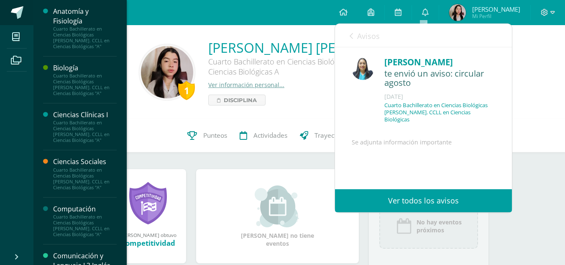
scroll to position [68, 0]
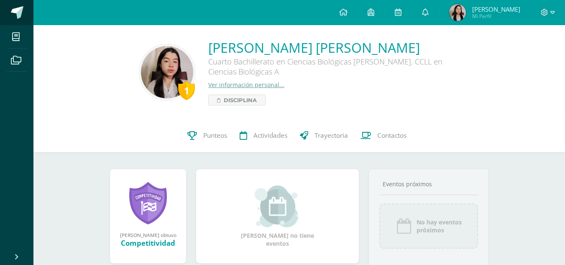
click at [20, 20] on link at bounding box center [16, 12] width 33 height 25
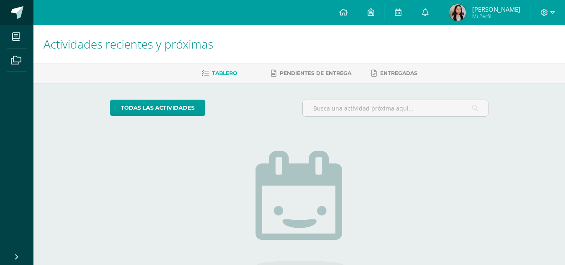
click at [13, 13] on span at bounding box center [17, 12] width 13 height 13
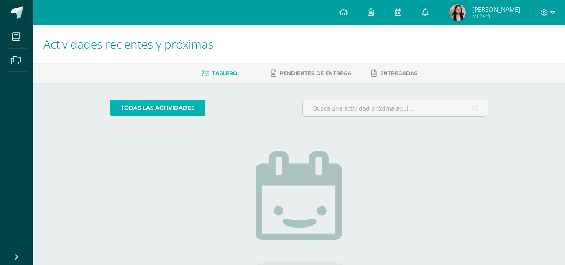
click at [143, 103] on link "todas las Actividades" at bounding box center [157, 108] width 95 height 16
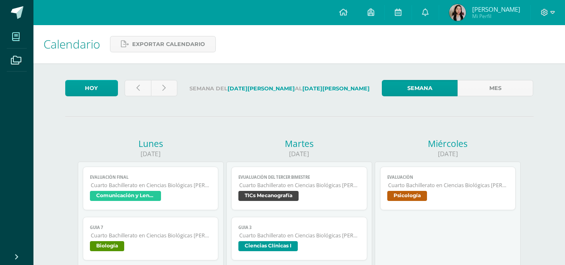
click at [18, 43] on span at bounding box center [16, 36] width 19 height 19
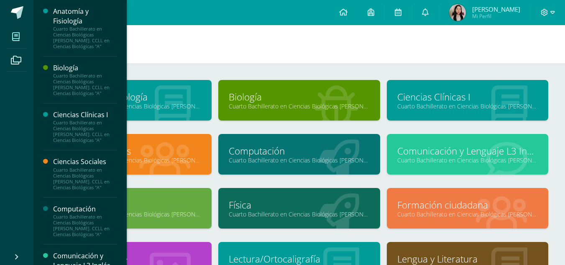
click at [249, 67] on div "Anatomía y Fisiología Cuarto Bachillerato en Ciencias Biológicas [PERSON_NAME].…" at bounding box center [299, 232] width 532 height 339
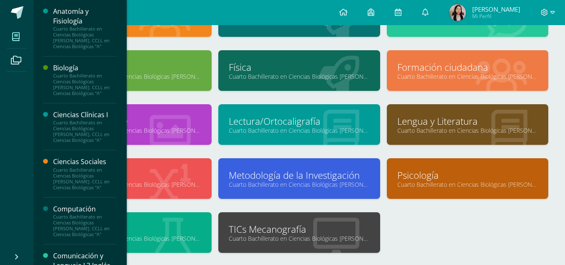
scroll to position [154, 0]
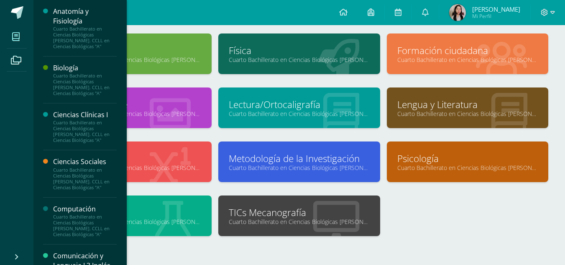
click at [297, 226] on div at bounding box center [336, 216] width 88 height 56
click at [282, 212] on link "TICs Mecanografía" at bounding box center [299, 212] width 141 height 13
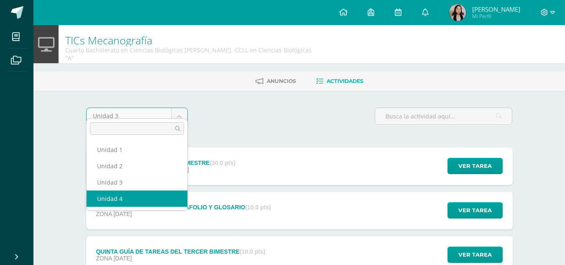
select select "Unidad 4"
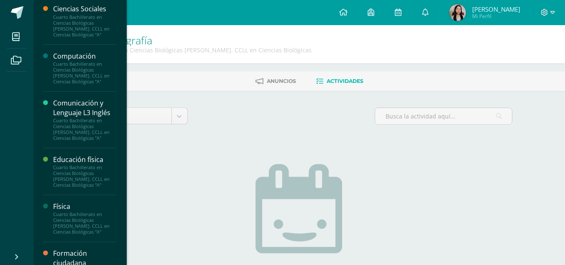
scroll to position [175, 0]
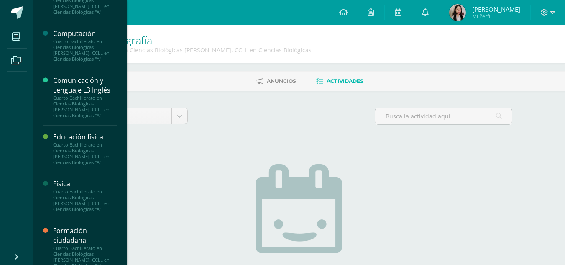
click at [90, 100] on div "Cuarto Bachillerato en Ciencias Biológicas [PERSON_NAME]. CCLL en Ciencias Biol…" at bounding box center [85, 106] width 64 height 23
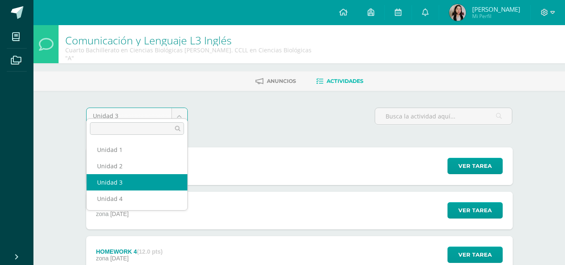
click at [176, 103] on body "Mis cursos Archivos Cerrar panel Anatomía y Fisiología Cuarto Bachillerato en C…" at bounding box center [282, 253] width 565 height 506
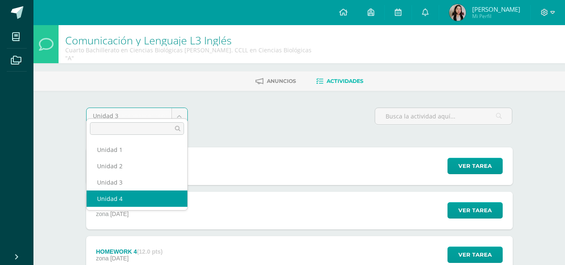
select select "Unidad 4"
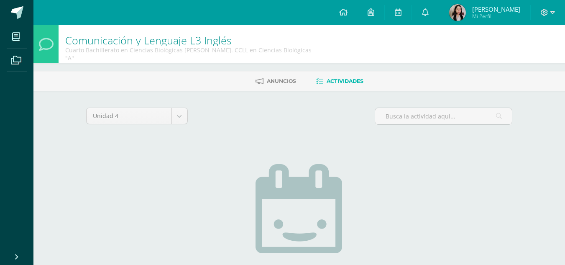
click at [410, 165] on div "No tienes actividades Échale un vistazo a los demás períodos o sal y disfruta d…" at bounding box center [299, 249] width 247 height 204
